Goal: Check status: Check status

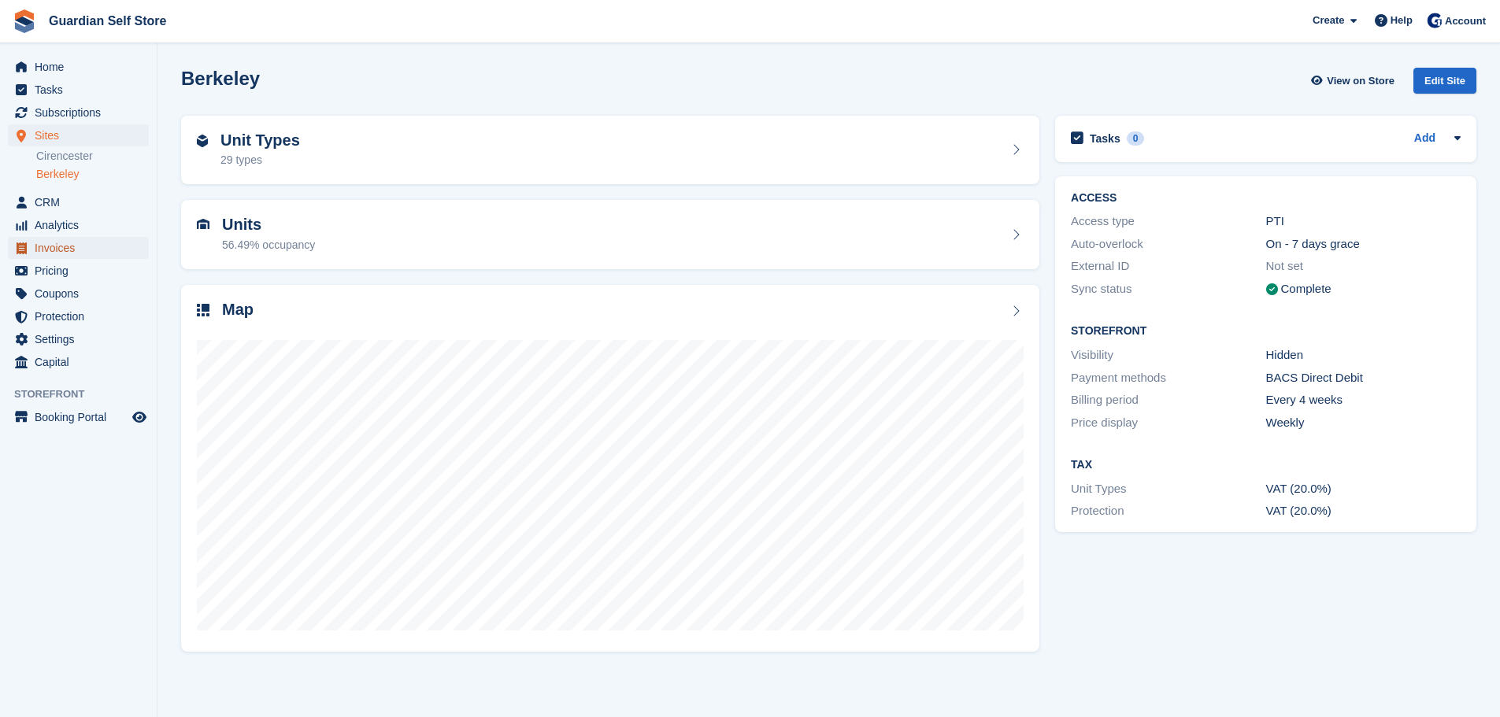
drag, startPoint x: 0, startPoint y: 0, endPoint x: 40, endPoint y: 256, distance: 259.0
click at [40, 256] on span "Invoices" at bounding box center [82, 248] width 94 height 22
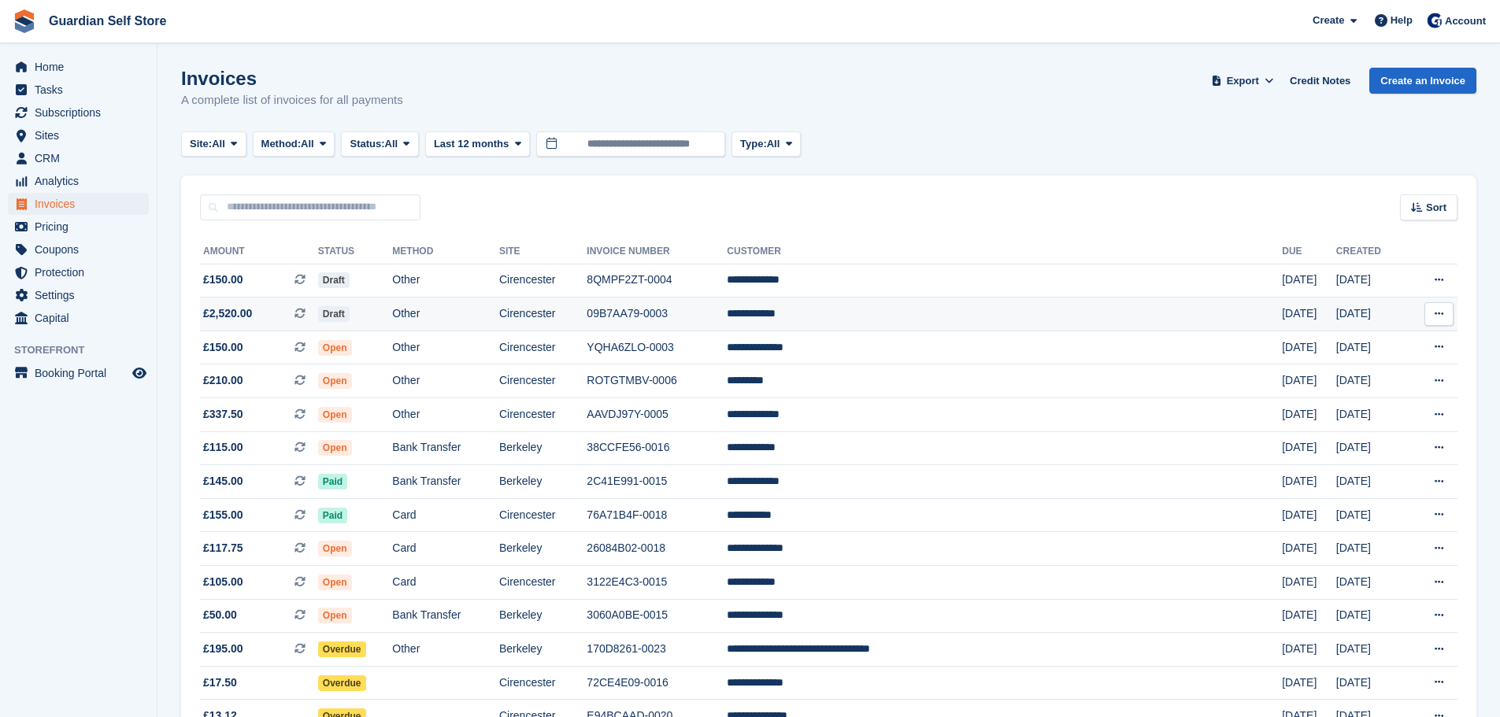
click at [295, 315] on span "£2,520.00 This is a recurring subscription invoice." at bounding box center [259, 313] width 118 height 17
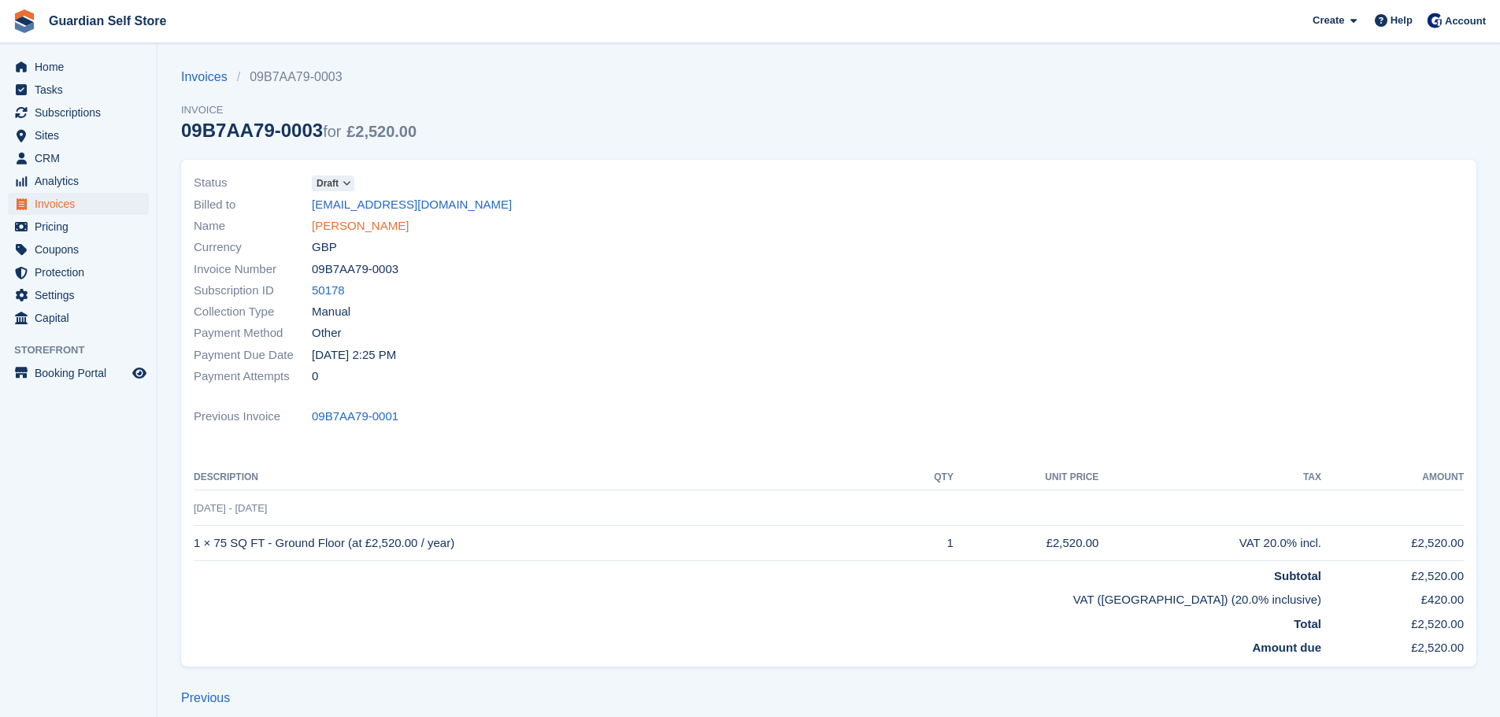
click at [342, 222] on link "[PERSON_NAME]" at bounding box center [360, 226] width 97 height 18
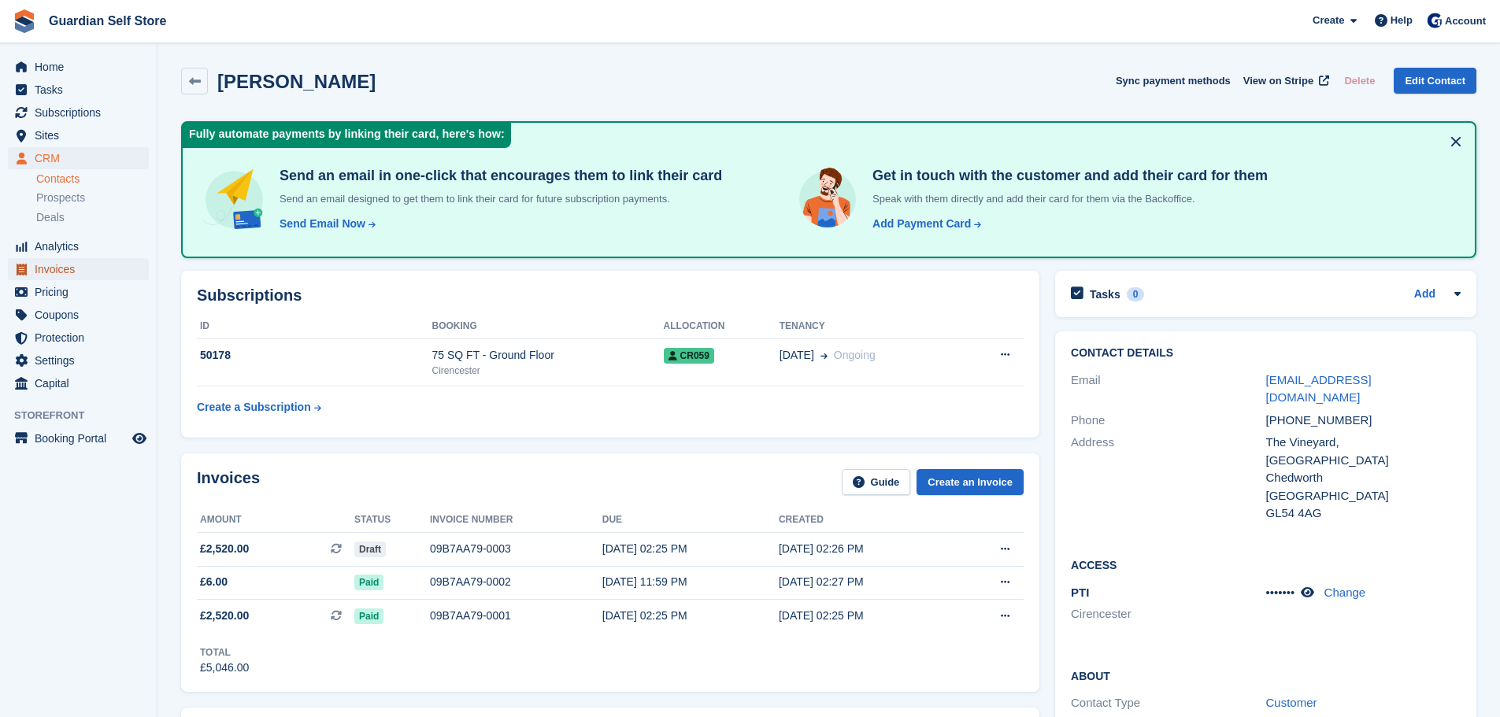
click at [52, 265] on span "Invoices" at bounding box center [82, 269] width 94 height 22
